Goal: Information Seeking & Learning: Learn about a topic

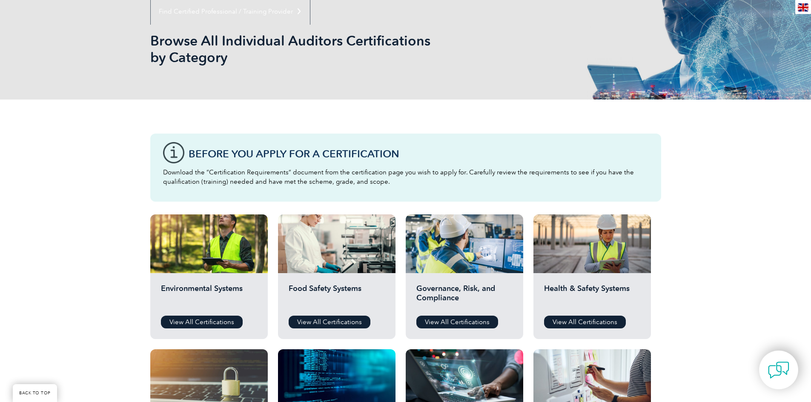
scroll to position [128, 0]
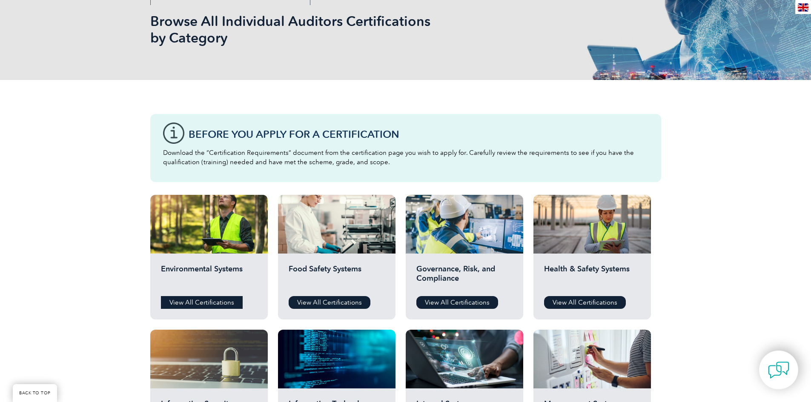
click at [216, 300] on link "View All Certifications" at bounding box center [202, 302] width 82 height 13
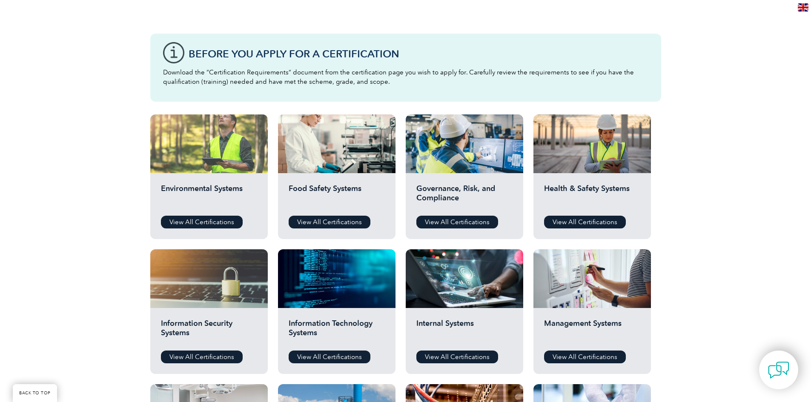
scroll to position [213, 0]
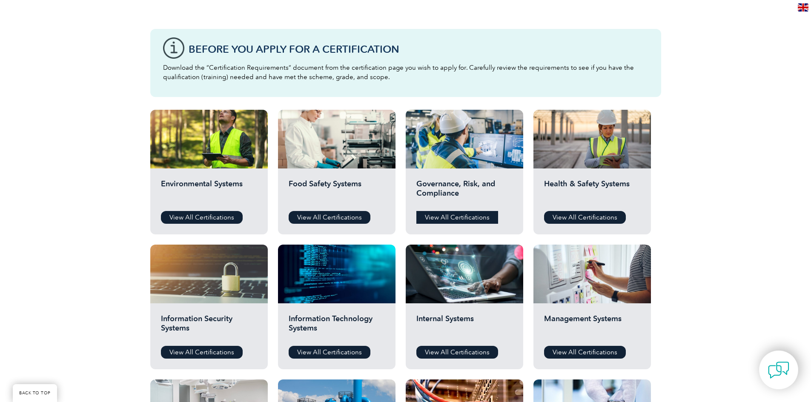
click at [442, 221] on link "View All Certifications" at bounding box center [458, 217] width 82 height 13
click at [572, 214] on link "View All Certifications" at bounding box center [585, 217] width 82 height 13
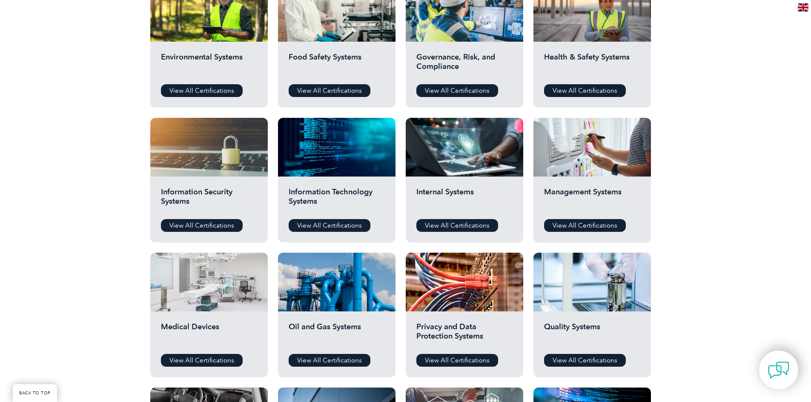
scroll to position [341, 0]
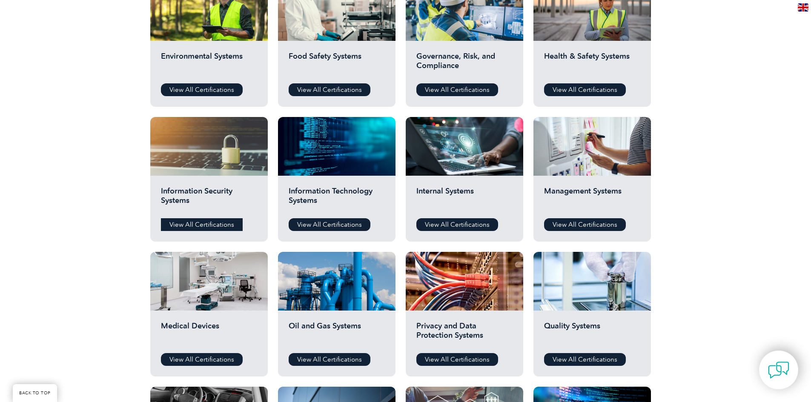
click at [190, 221] on link "View All Certifications" at bounding box center [202, 224] width 82 height 13
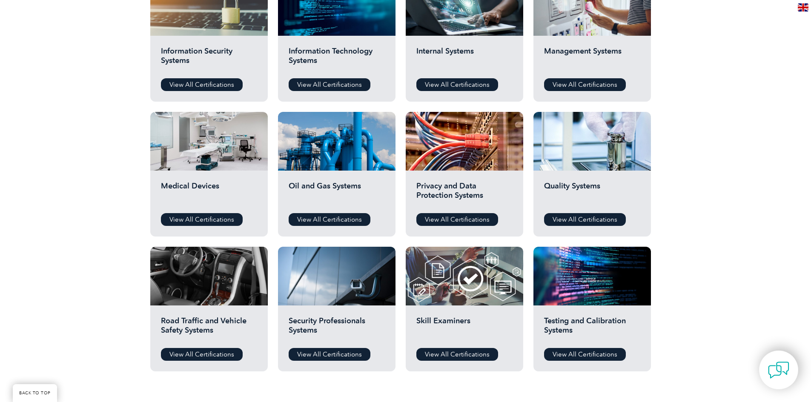
scroll to position [511, 0]
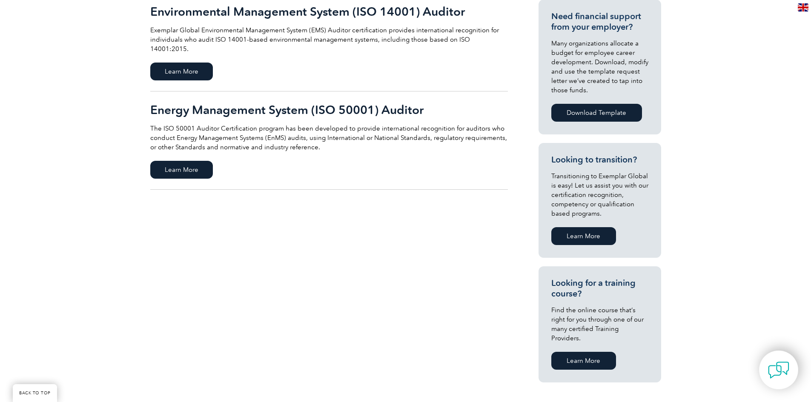
scroll to position [341, 0]
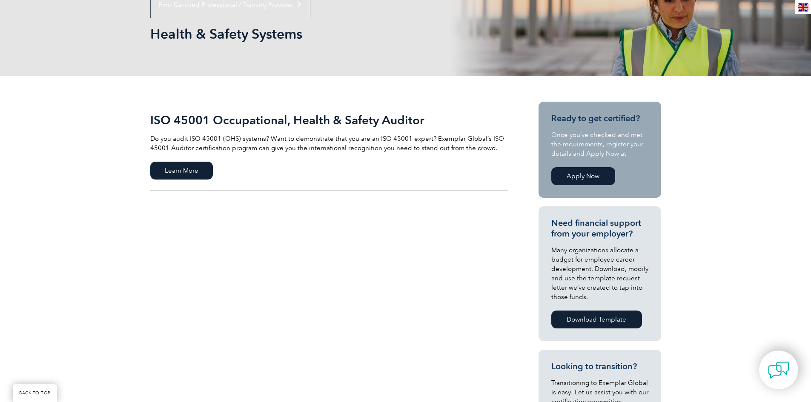
scroll to position [128, 0]
